Goal: Transaction & Acquisition: Purchase product/service

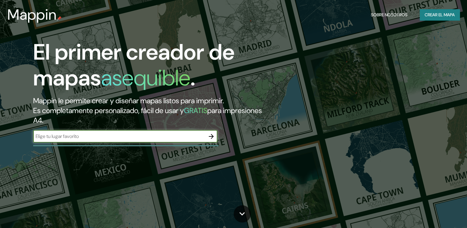
type input "[GEOGRAPHIC_DATA]"
click at [209, 137] on icon "button" at bounding box center [210, 136] width 7 height 7
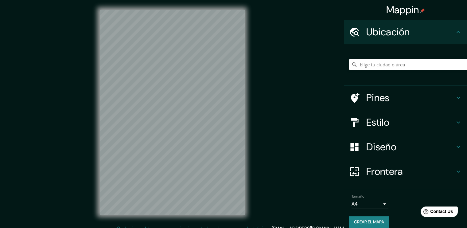
click at [390, 36] on h4 "Ubicación" at bounding box center [410, 32] width 88 height 12
click at [387, 65] on input "Elige tu ciudad o área" at bounding box center [408, 64] width 118 height 11
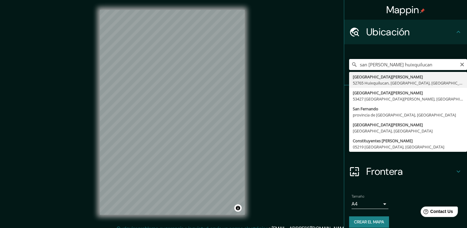
type input "[GEOGRAPHIC_DATA][PERSON_NAME], [GEOGRAPHIC_DATA], [GEOGRAPHIC_DATA], [GEOGRAPH…"
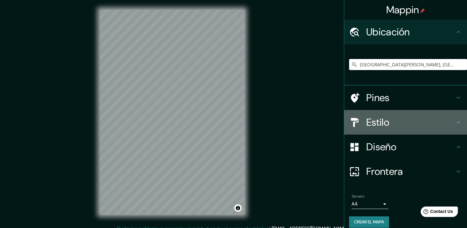
click at [390, 121] on h4 "Estilo" at bounding box center [410, 122] width 88 height 12
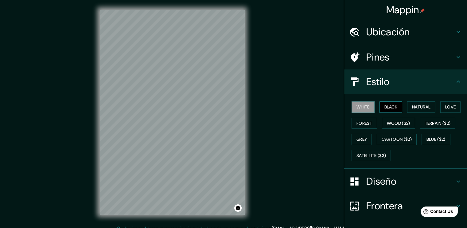
click at [381, 106] on button "Black" at bounding box center [390, 106] width 23 height 11
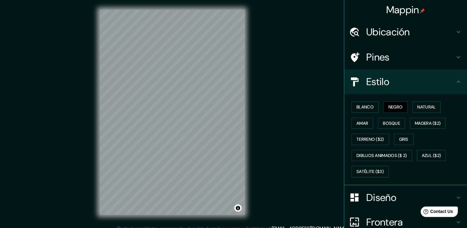
click at [377, 106] on div "[PERSON_NAME] Negro Natural [PERSON_NAME] [PERSON_NAME] ($2) Terreno ($2) Gris …" at bounding box center [408, 139] width 118 height 81
click at [423, 106] on font "Natural" at bounding box center [426, 107] width 18 height 8
click at [370, 105] on button "Blanco" at bounding box center [364, 106] width 27 height 11
click at [363, 117] on button "Amar" at bounding box center [361, 122] width 21 height 11
click at [385, 126] on font "Bosque" at bounding box center [391, 123] width 17 height 8
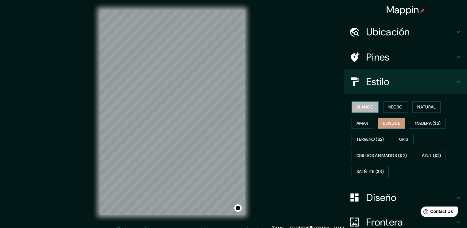
click at [359, 104] on font "Blanco" at bounding box center [364, 107] width 17 height 8
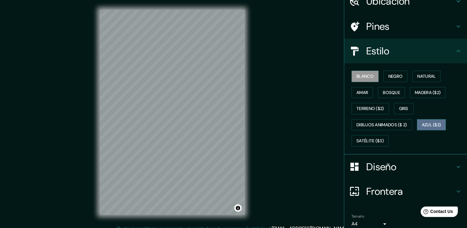
click at [429, 124] on font "Azul ($2)" at bounding box center [430, 125] width 19 height 8
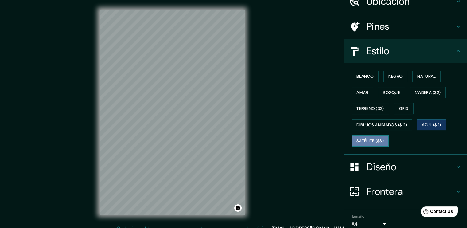
click at [371, 138] on font "Satélite ($3)" at bounding box center [369, 141] width 27 height 8
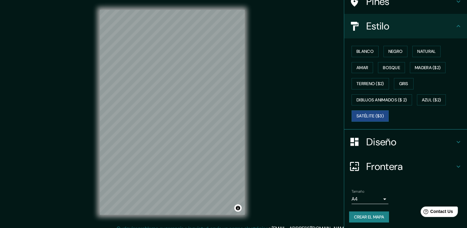
scroll to position [56, 0]
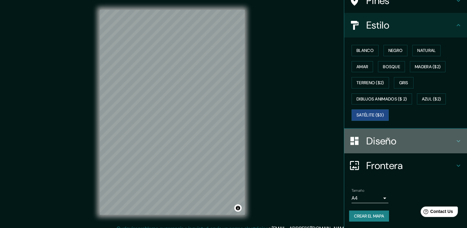
click at [387, 137] on h4 "Diseño" at bounding box center [410, 141] width 88 height 12
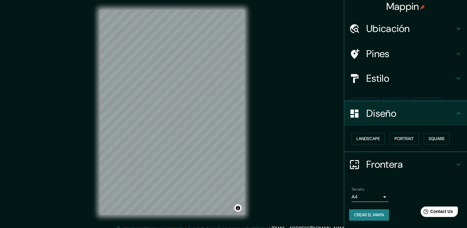
scroll to position [0, 0]
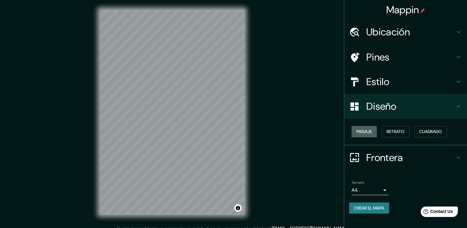
click at [358, 129] on font "Paisaje" at bounding box center [363, 132] width 15 height 8
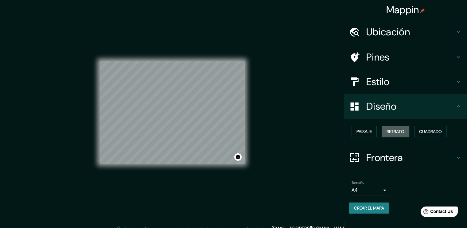
click at [390, 129] on font "Retrato" at bounding box center [395, 132] width 18 height 8
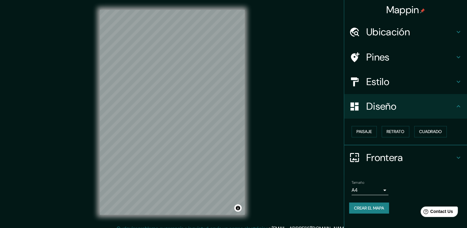
click at [411, 127] on div "Paisaje Retrato Cuadrado" at bounding box center [408, 131] width 118 height 16
click at [433, 132] on font "Cuadrado" at bounding box center [430, 132] width 23 height 8
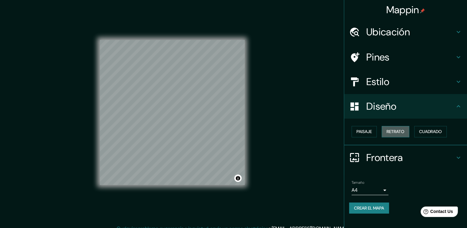
click at [406, 132] on button "Retrato" at bounding box center [395, 131] width 28 height 11
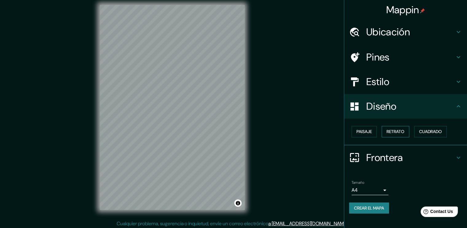
scroll to position [6, 0]
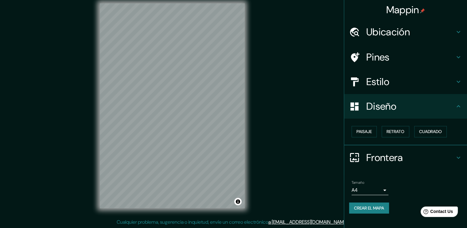
click at [395, 151] on h4 "Frontera" at bounding box center [410, 157] width 88 height 12
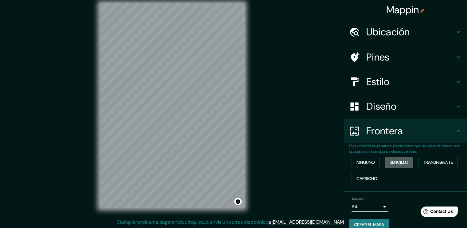
click at [402, 161] on font "Sencillo" at bounding box center [398, 162] width 19 height 8
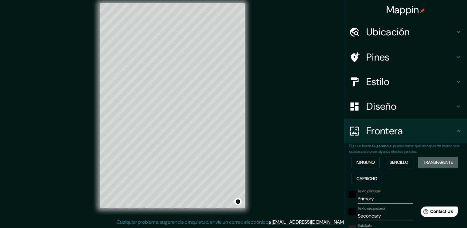
click at [432, 162] on font "Transparente" at bounding box center [438, 162] width 30 height 8
click at [366, 175] on font "Capricho" at bounding box center [366, 179] width 21 height 8
click at [362, 167] on button "Ninguno" at bounding box center [365, 161] width 28 height 11
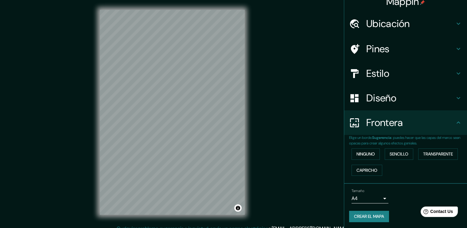
scroll to position [9, 0]
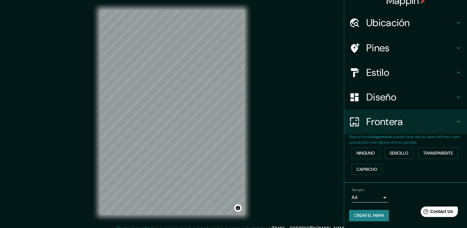
click at [375, 52] on h4 "Pines" at bounding box center [410, 48] width 88 height 12
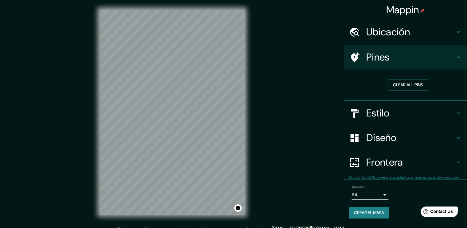
scroll to position [0, 0]
click at [398, 85] on font "Borrar todos los pines" at bounding box center [408, 85] width 52 height 8
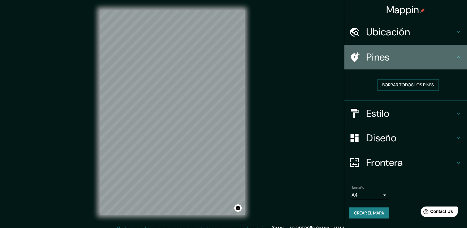
click at [397, 58] on h4 "Pines" at bounding box center [410, 57] width 88 height 12
drag, startPoint x: 459, startPoint y: 58, endPoint x: 413, endPoint y: 82, distance: 51.6
click at [457, 59] on icon at bounding box center [457, 56] width 7 height 7
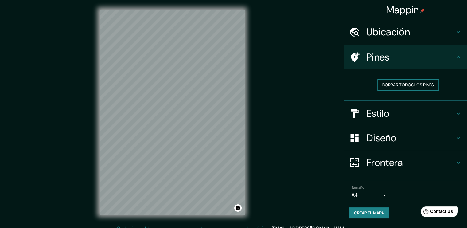
click at [409, 86] on font "Borrar todos los pines" at bounding box center [408, 85] width 52 height 8
click at [381, 213] on font "Crear el mapa" at bounding box center [369, 213] width 30 height 8
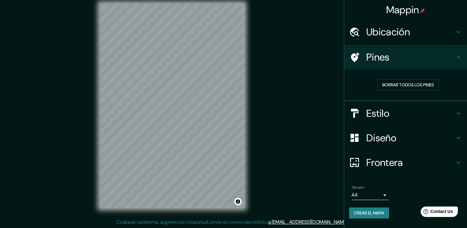
click at [364, 211] on font "Crear el mapa" at bounding box center [369, 213] width 30 height 8
click at [364, 211] on div "Crear el mapa" at bounding box center [405, 212] width 113 height 11
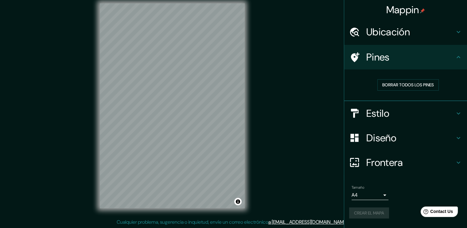
click at [364, 211] on div "Crear el mapa" at bounding box center [405, 212] width 113 height 11
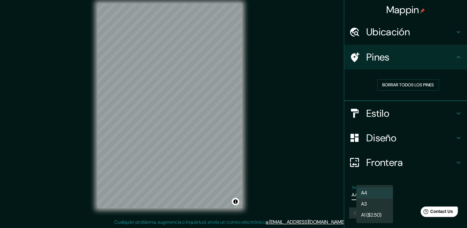
click at [385, 194] on body "Mappin Ubicación [GEOGRAPHIC_DATA][PERSON_NAME], [GEOGRAPHIC_DATA], [GEOGRAPHIC…" at bounding box center [233, 108] width 467 height 228
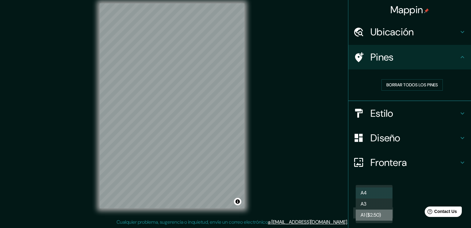
click at [378, 218] on font "A1 ($2.50)" at bounding box center [371, 214] width 20 height 7
click at [378, 195] on body "Mappin Ubicación [GEOGRAPHIC_DATA][PERSON_NAME], [GEOGRAPHIC_DATA], [GEOGRAPHIC…" at bounding box center [235, 108] width 471 height 228
click at [378, 193] on li "A4" at bounding box center [374, 192] width 37 height 11
type input "single"
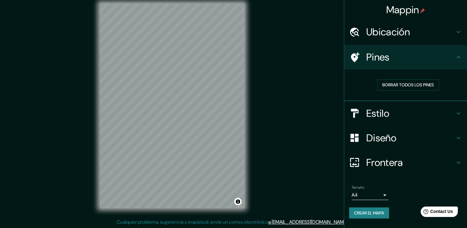
drag, startPoint x: 463, startPoint y: 189, endPoint x: 462, endPoint y: 182, distance: 7.4
click at [462, 182] on li "Tamaño A4 single Crear el mapa" at bounding box center [405, 203] width 123 height 46
click at [432, 114] on h4 "Estilo" at bounding box center [410, 113] width 88 height 12
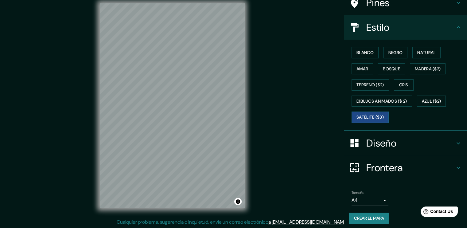
scroll to position [56, 0]
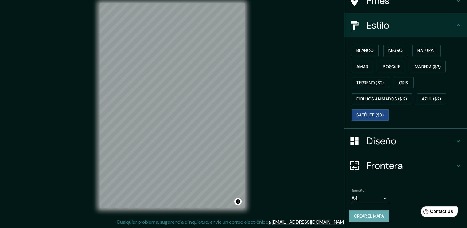
click at [358, 212] on font "Crear el mapa" at bounding box center [369, 216] width 30 height 8
click at [354, 220] on button "Crear el mapa" at bounding box center [369, 215] width 40 height 11
click at [367, 116] on font "Satélite ($3)" at bounding box center [369, 115] width 27 height 8
